Goal: Task Accomplishment & Management: Use online tool/utility

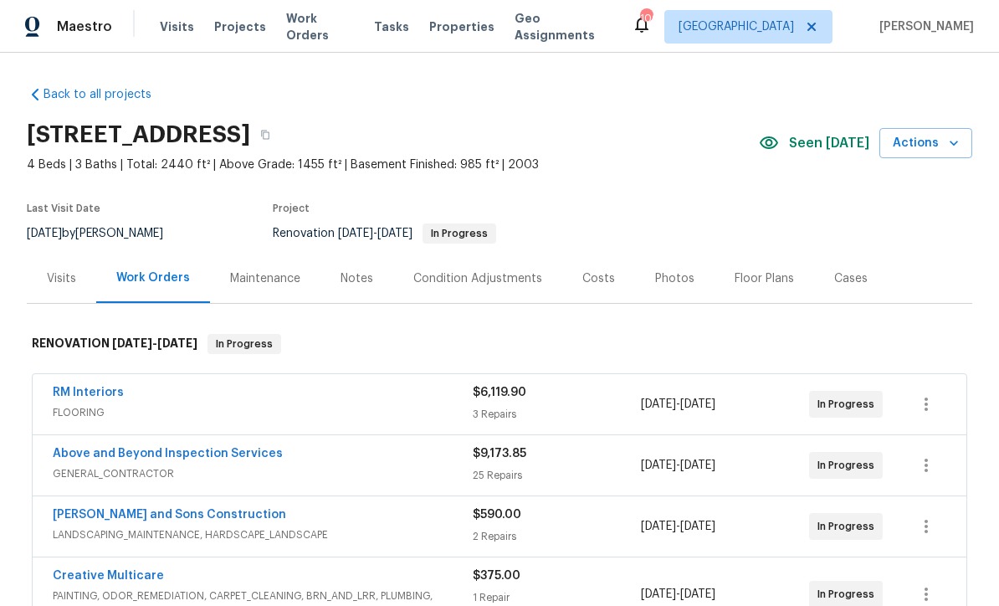
click at [79, 397] on link "RM Interiors" at bounding box center [88, 393] width 71 height 12
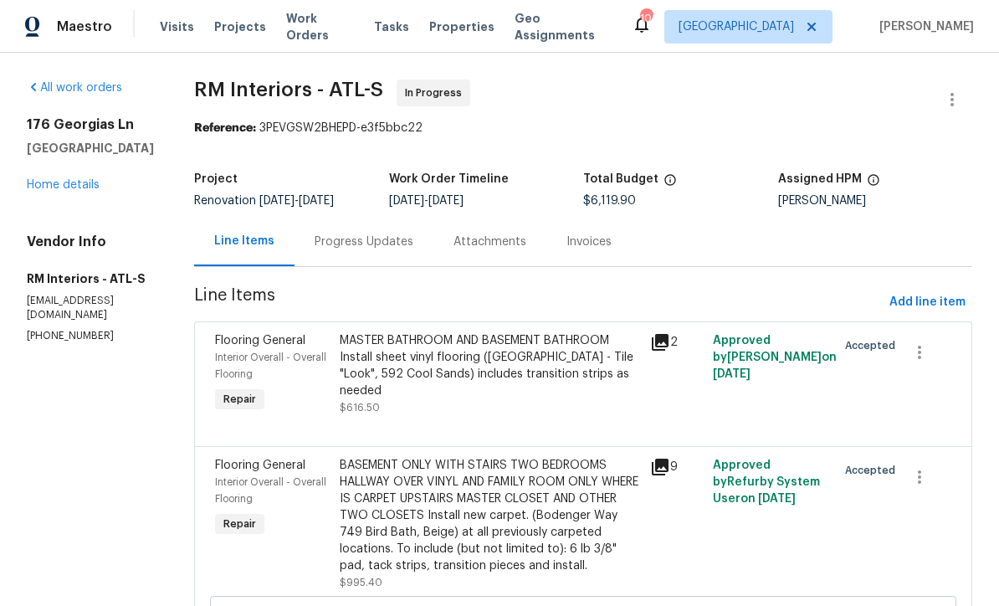
click at [433, 500] on div "BASEMENT ONLY WITH STAIRS TWO BEDROOMS HALLWAY OVER VINYL AND FAMILY ROOM ONLY …" at bounding box center [490, 515] width 301 height 117
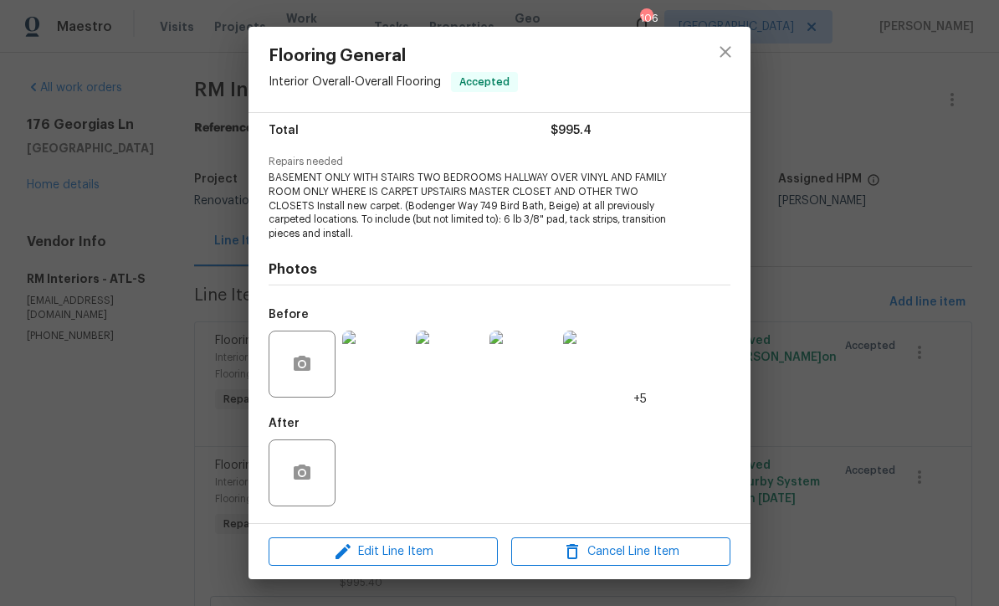
scroll to position [138, 0]
click at [725, 60] on icon "close" at bounding box center [725, 52] width 20 height 20
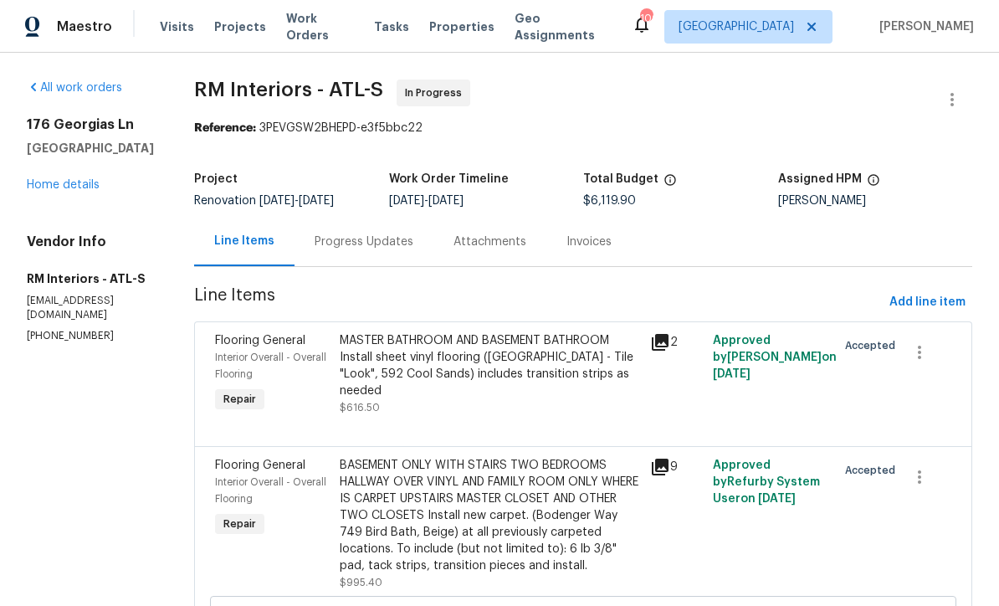
click at [423, 511] on div "BASEMENT ONLY WITH STAIRS TWO BEDROOMS HALLWAY OVER VINYL AND FAMILY ROOM ONLY …" at bounding box center [490, 515] width 301 height 117
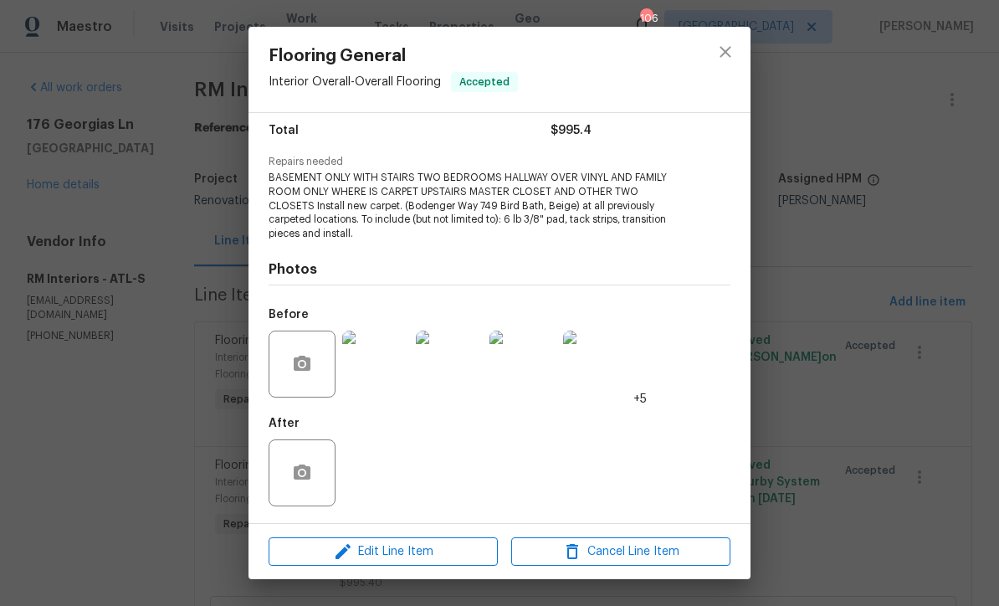
click at [370, 371] on img at bounding box center [375, 363] width 67 height 67
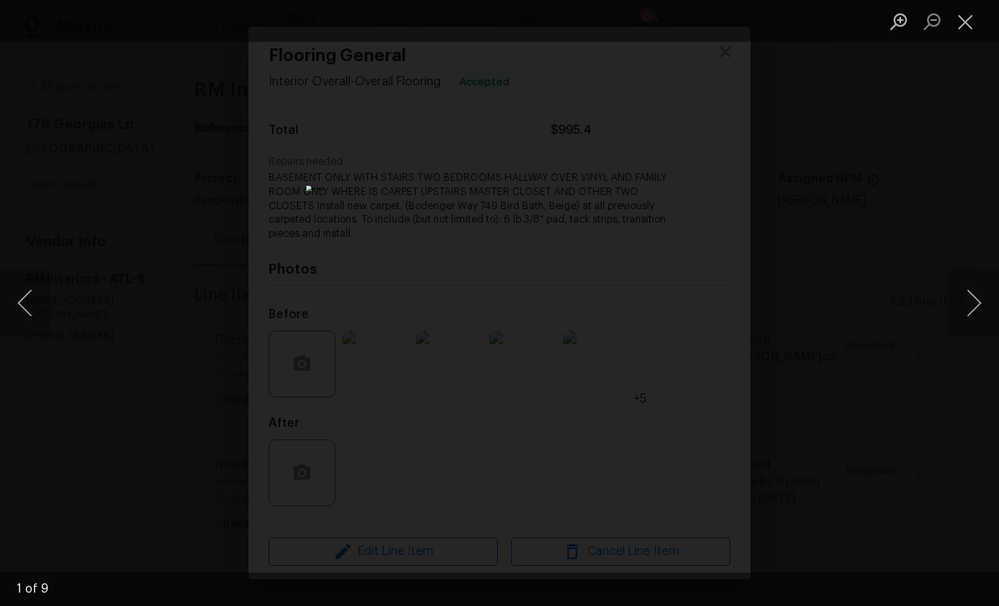
click at [961, 300] on button "Next image" at bounding box center [974, 302] width 50 height 67
click at [976, 301] on button "Next image" at bounding box center [974, 302] width 50 height 67
click at [976, 300] on button "Next image" at bounding box center [974, 302] width 50 height 67
click at [972, 294] on button "Next image" at bounding box center [974, 302] width 50 height 67
click at [981, 300] on button "Next image" at bounding box center [974, 302] width 50 height 67
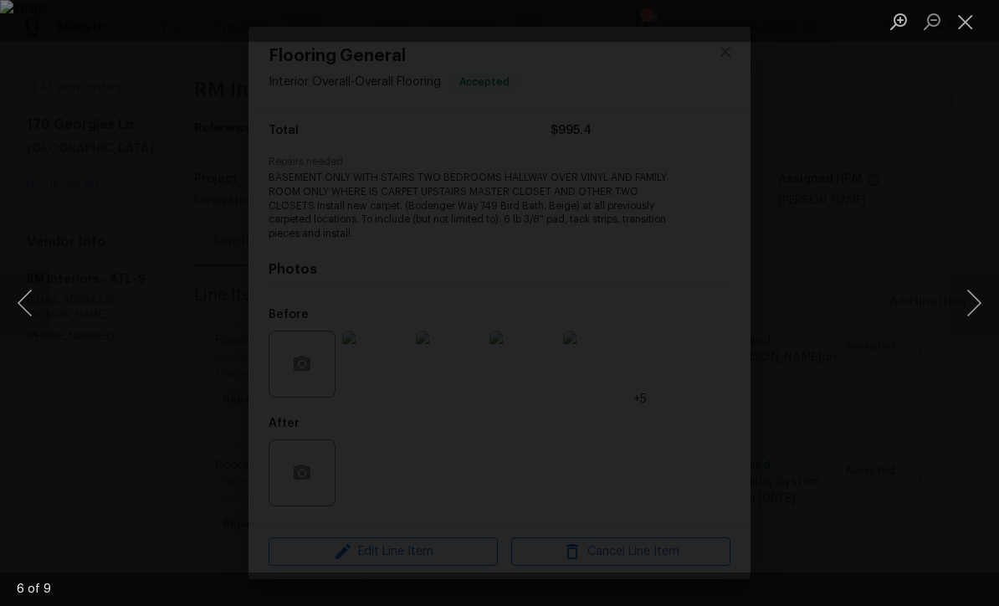
click at [971, 308] on button "Next image" at bounding box center [974, 302] width 50 height 67
click at [976, 299] on button "Next image" at bounding box center [974, 302] width 50 height 67
click at [965, 307] on button "Next image" at bounding box center [974, 302] width 50 height 67
click at [966, 300] on button "Next image" at bounding box center [974, 302] width 50 height 67
click at [975, 305] on button "Next image" at bounding box center [974, 302] width 50 height 67
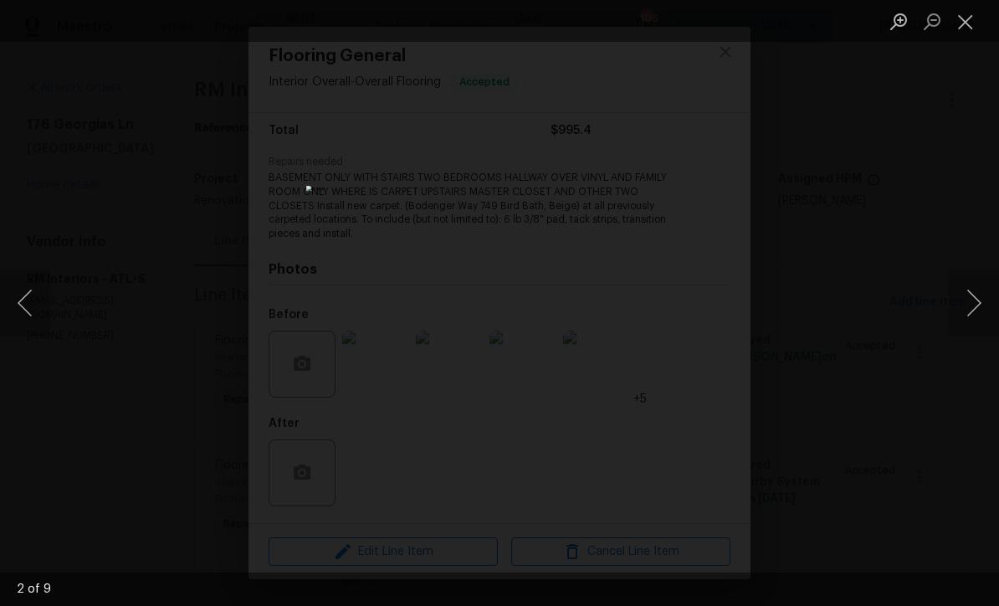
click at [966, 309] on button "Next image" at bounding box center [974, 302] width 50 height 67
click at [965, 315] on button "Next image" at bounding box center [974, 302] width 50 height 67
click at [976, 301] on button "Next image" at bounding box center [974, 302] width 50 height 67
click at [965, 319] on button "Next image" at bounding box center [974, 302] width 50 height 67
click at [973, 310] on button "Next image" at bounding box center [974, 302] width 50 height 67
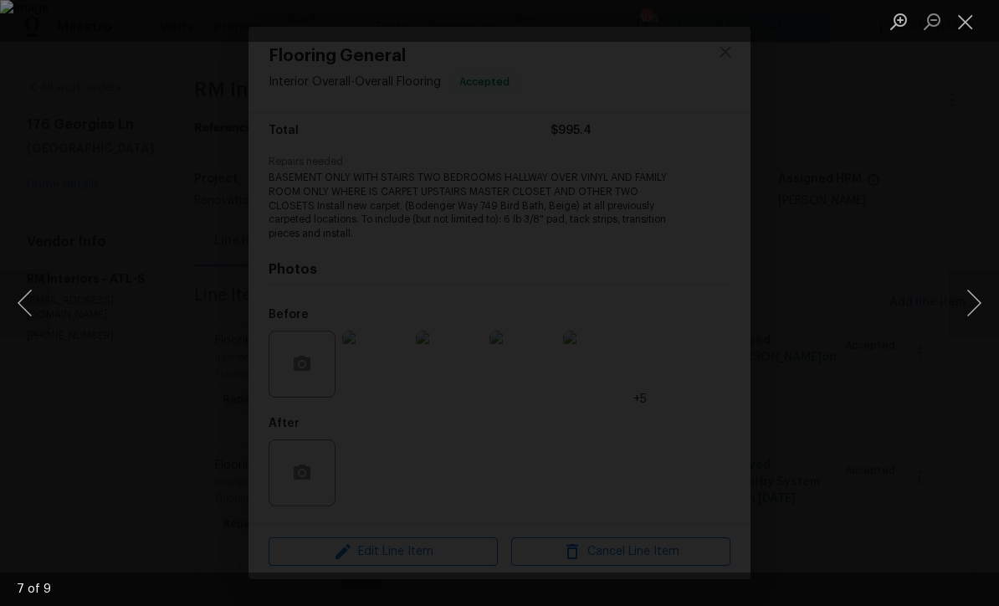
click at [965, 300] on button "Next image" at bounding box center [974, 302] width 50 height 67
click at [960, 25] on button "Close lightbox" at bounding box center [965, 21] width 33 height 29
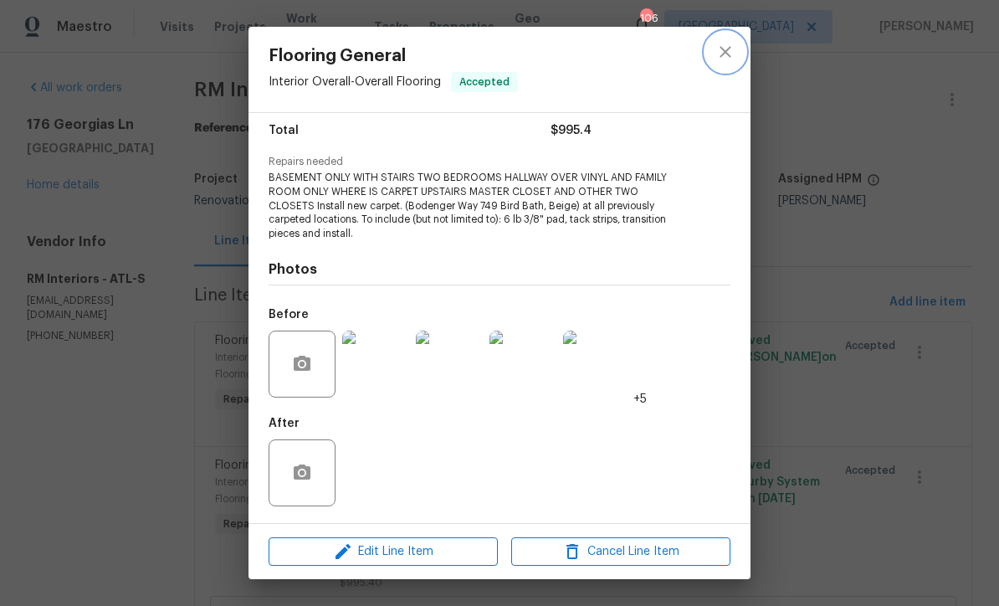
click at [734, 52] on icon "close" at bounding box center [725, 52] width 20 height 20
